Goal: Navigation & Orientation: Go to known website

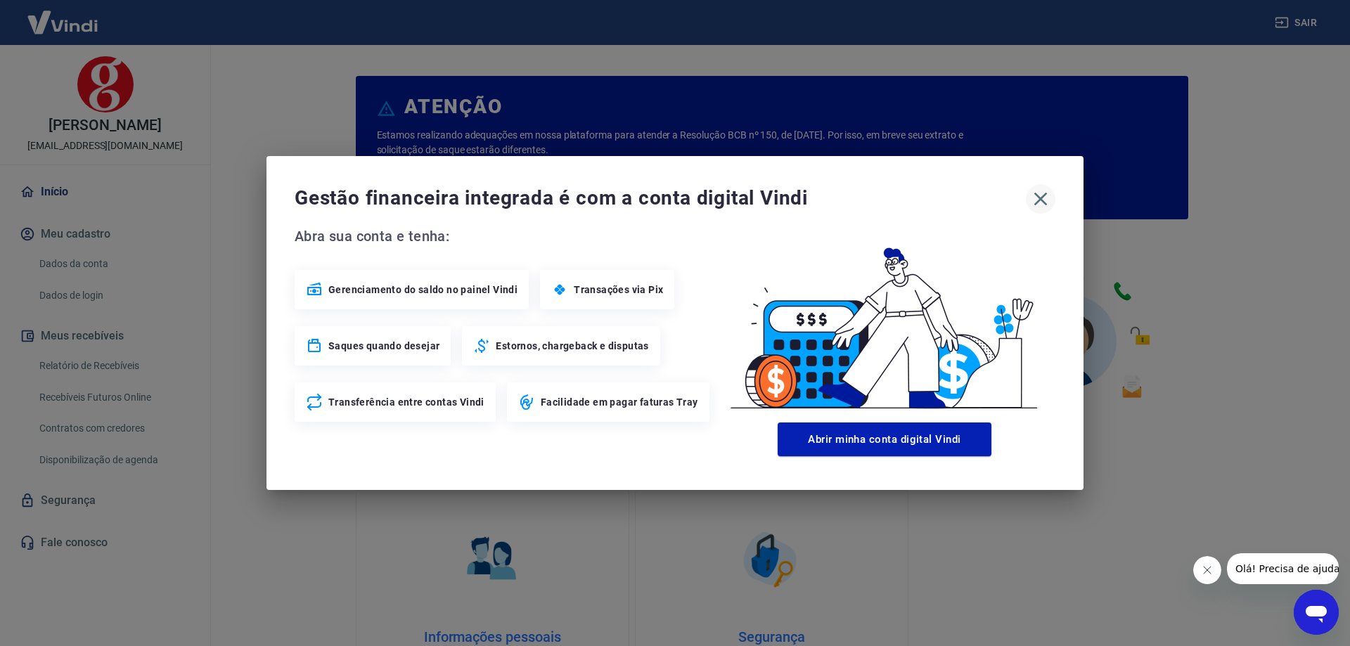
click at [1049, 200] on icon "button" at bounding box center [1041, 199] width 23 height 23
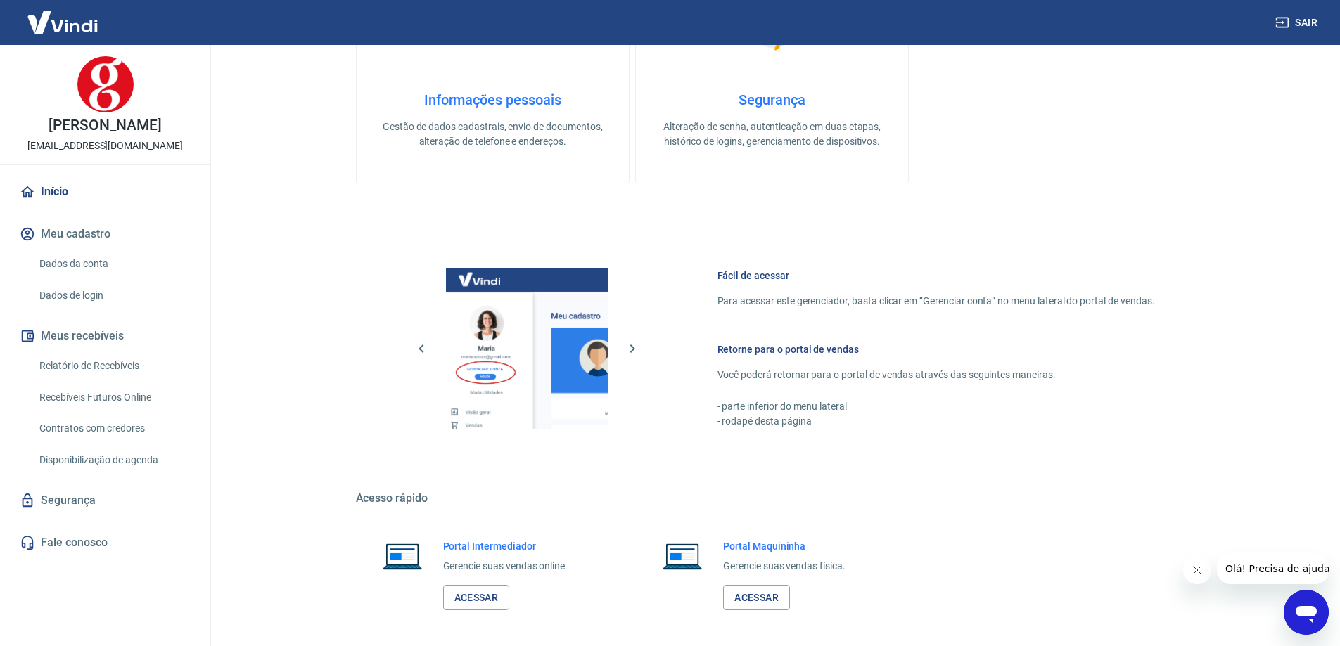
scroll to position [596, 0]
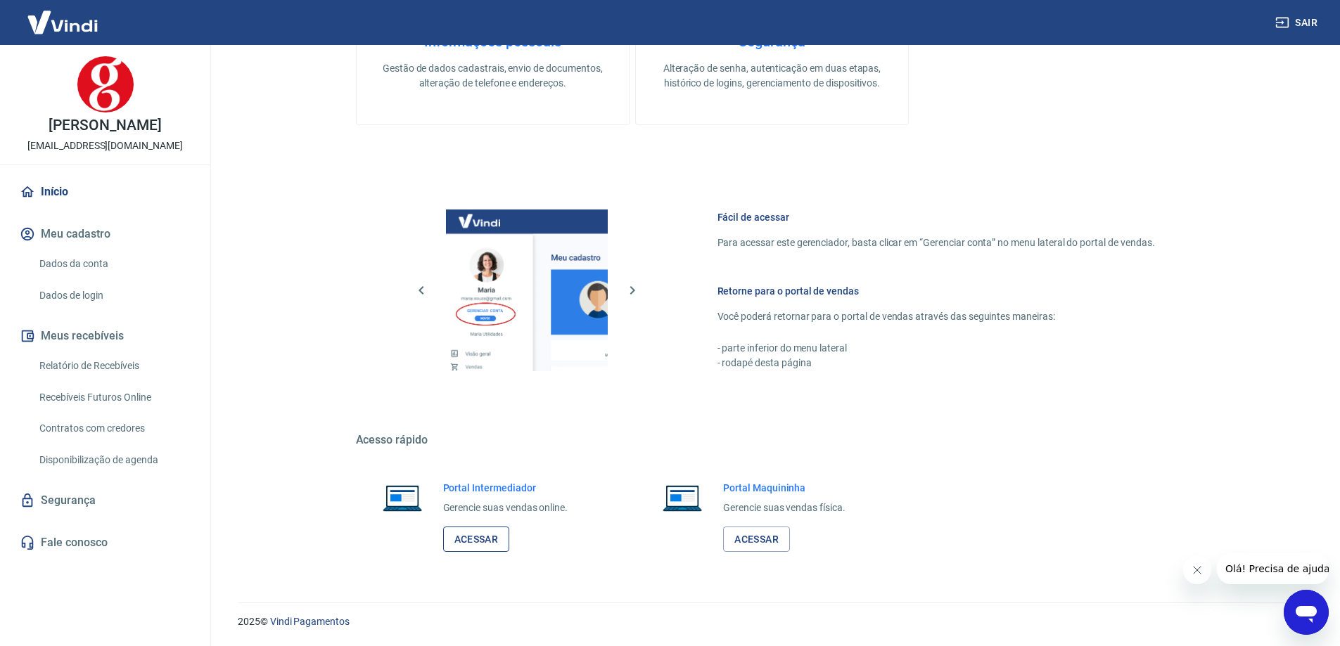
click at [473, 535] on link "Acessar" at bounding box center [476, 540] width 67 height 26
